Goal: Ask a question

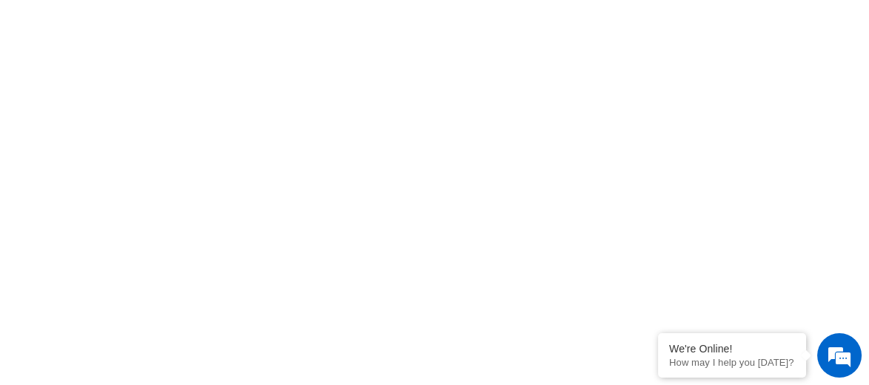
scroll to position [622, 0]
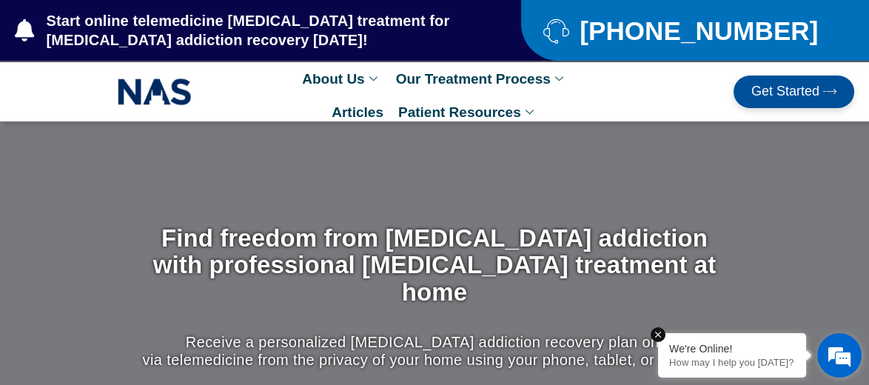
click at [792, 264] on p "How may I help you [DATE]?" at bounding box center [732, 362] width 126 height 11
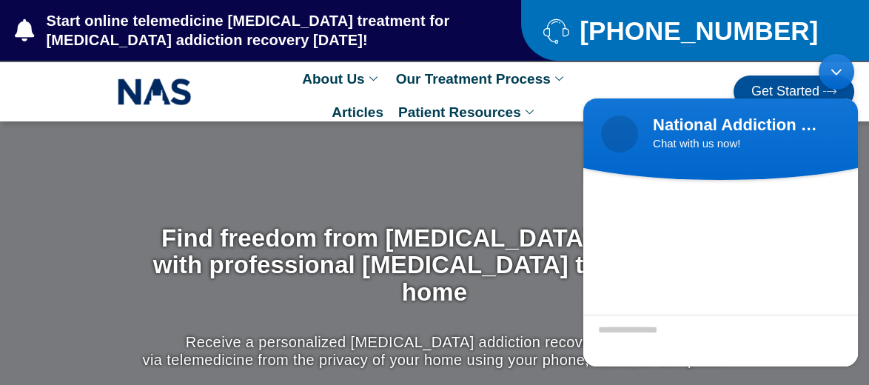
scroll to position [96, 0]
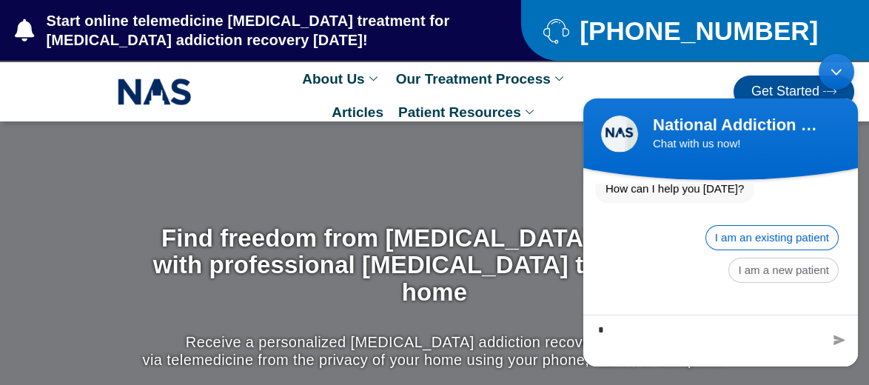
type textarea "*"
click at [792, 237] on span "I am an existing patient" at bounding box center [772, 237] width 133 height 25
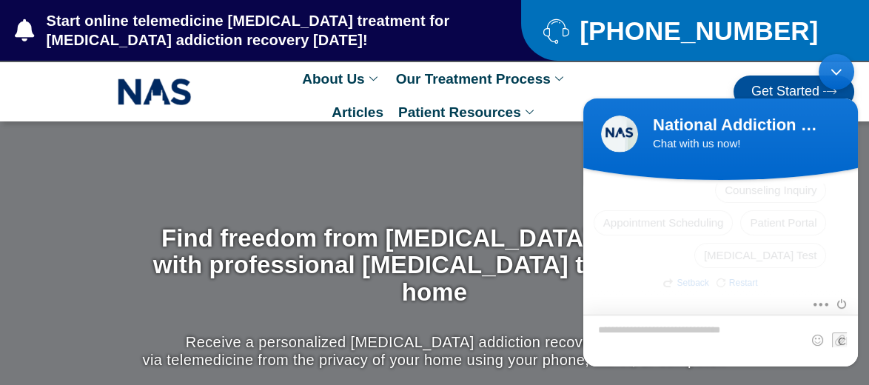
scroll to position [238, 0]
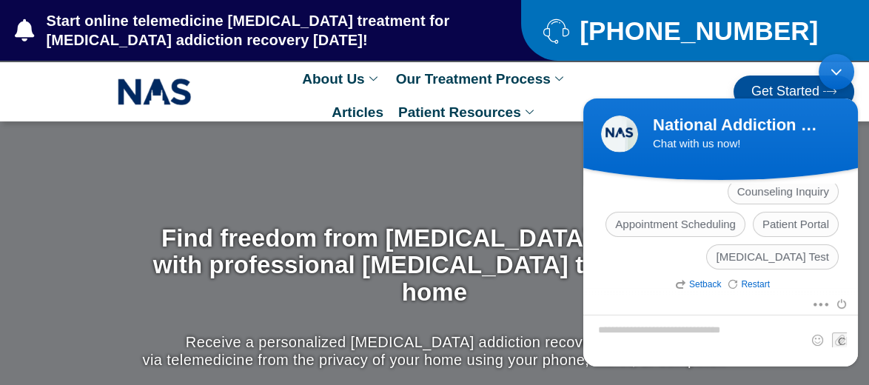
drag, startPoint x: 862, startPoint y: 270, endPoint x: 863, endPoint y: 259, distance: 11.2
click at [795, 259] on body "National Addiction Specialists Chat with us now! National Addiction Specialists…" at bounding box center [720, 210] width 289 height 327
drag, startPoint x: 859, startPoint y: 269, endPoint x: 861, endPoint y: 243, distance: 26.0
click at [795, 243] on body "National Addiction Specialists Chat with us now! National Addiction Specialists…" at bounding box center [720, 210] width 289 height 327
click at [795, 264] on body "National Addiction Specialists Chat with us now! National Addiction Specialists…" at bounding box center [720, 210] width 289 height 327
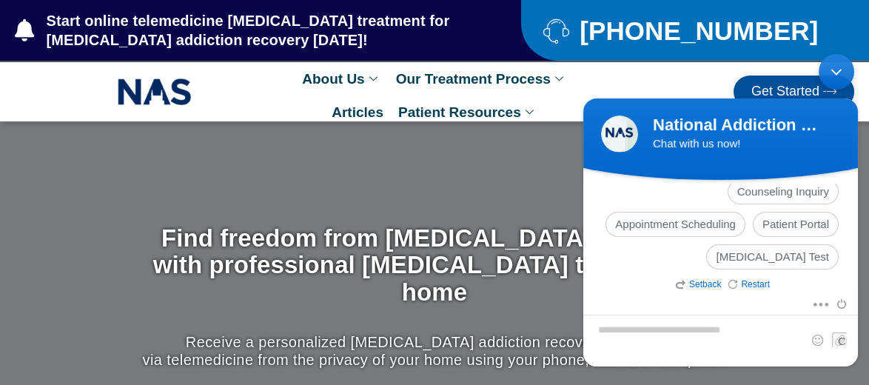
drag, startPoint x: 855, startPoint y: 266, endPoint x: 856, endPoint y: 249, distance: 16.3
click at [795, 249] on div "National Addiction Specialists Welcome to National Addiction Specialists! How c…" at bounding box center [720, 240] width 275 height 112
drag, startPoint x: 859, startPoint y: 266, endPoint x: 855, endPoint y: 244, distance: 21.8
click at [795, 244] on body "National Addiction Specialists Chat with us now! National Addiction Specialists…" at bounding box center [720, 210] width 289 height 327
click at [795, 244] on div "National Addiction Specialists Welcome back! What do you need help with? Setbac…" at bounding box center [720, 191] width 275 height 171
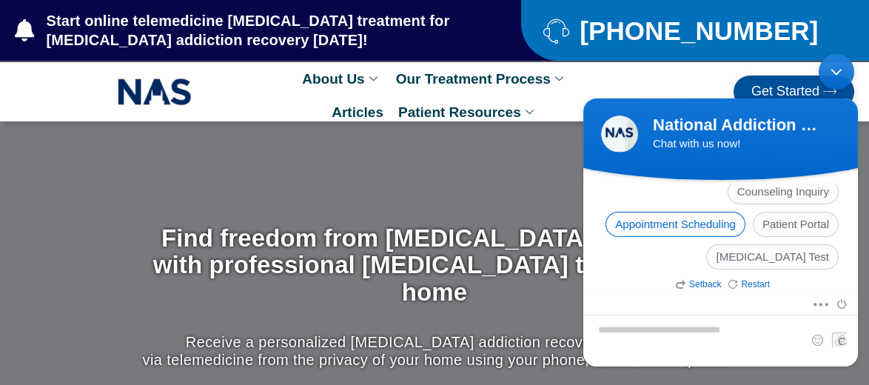
click at [648, 214] on span "Appointment Scheduling" at bounding box center [676, 224] width 140 height 25
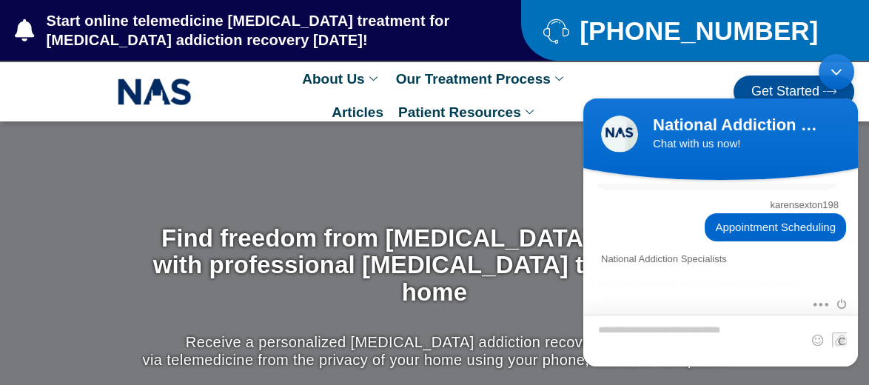
scroll to position [476, 0]
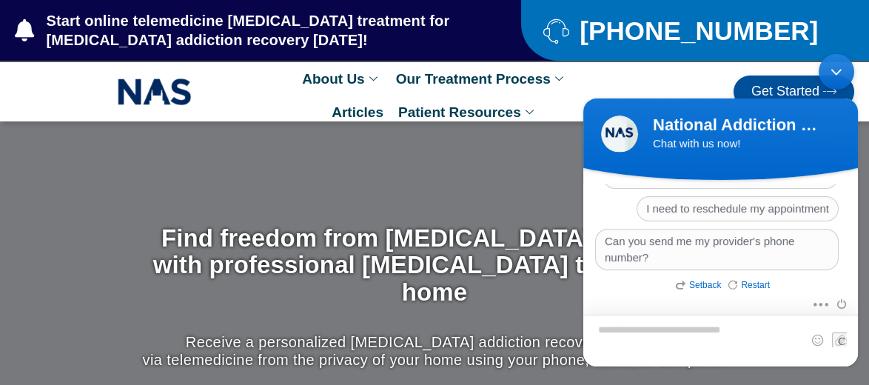
click at [666, 264] on textarea "Type your message and hit 'Enter'" at bounding box center [720, 341] width 275 height 52
type textarea "**********"
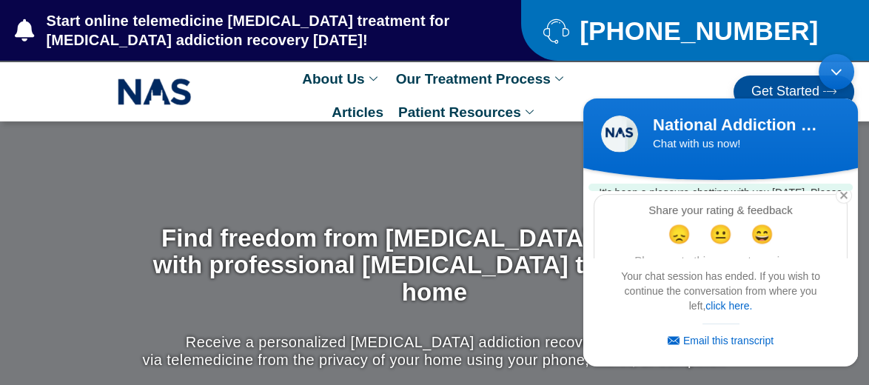
scroll to position [537, 0]
